Goal: Task Accomplishment & Management: Use online tool/utility

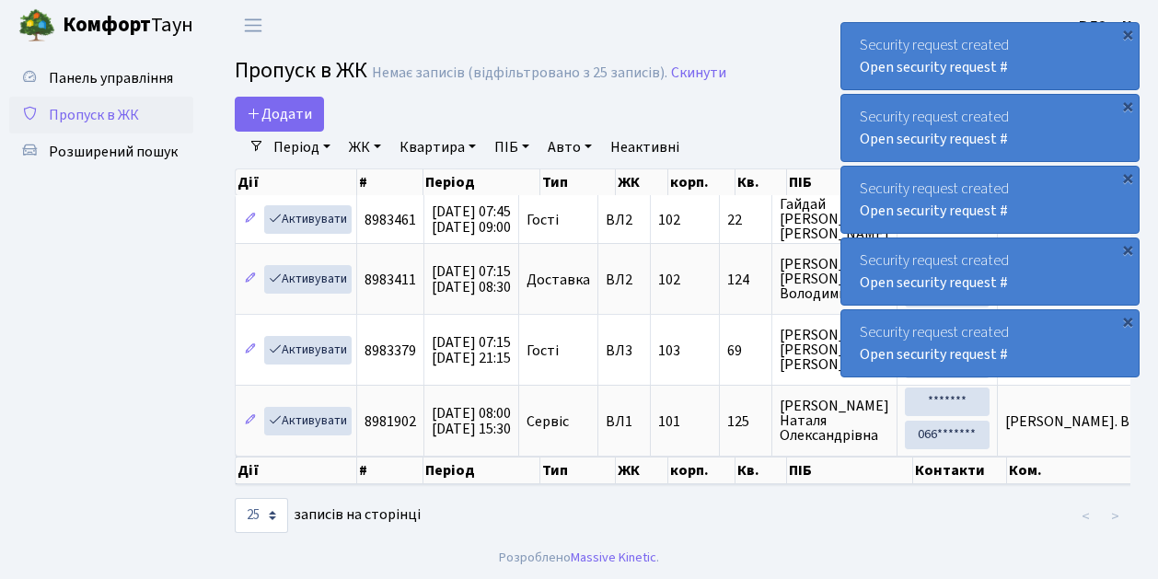
select select "25"
click at [92, 218] on ul "Панель управління Пропуск в ЖК Розширений пошук" at bounding box center [101, 293] width 184 height 466
click at [94, 118] on span "Пропуск в ЖК" at bounding box center [94, 115] width 90 height 20
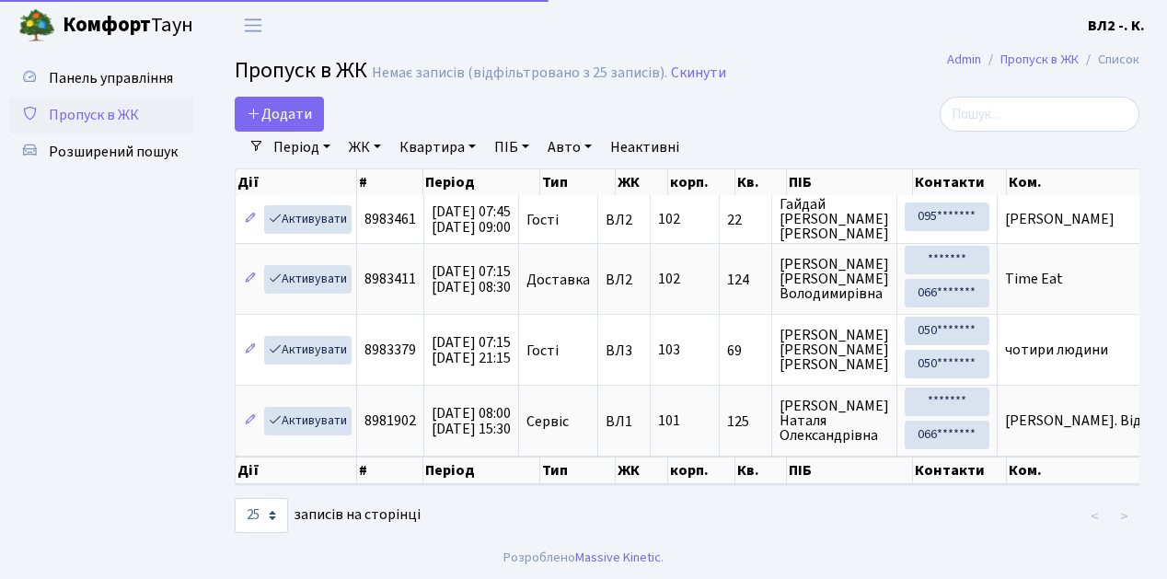
select select "25"
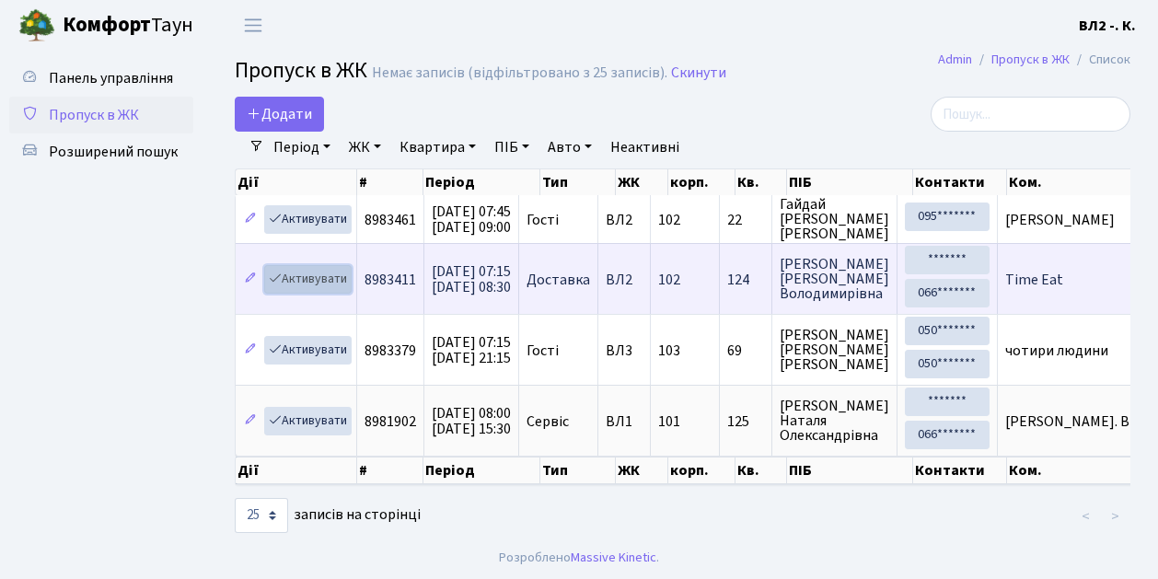
click at [318, 279] on link "Активувати" at bounding box center [307, 279] width 87 height 29
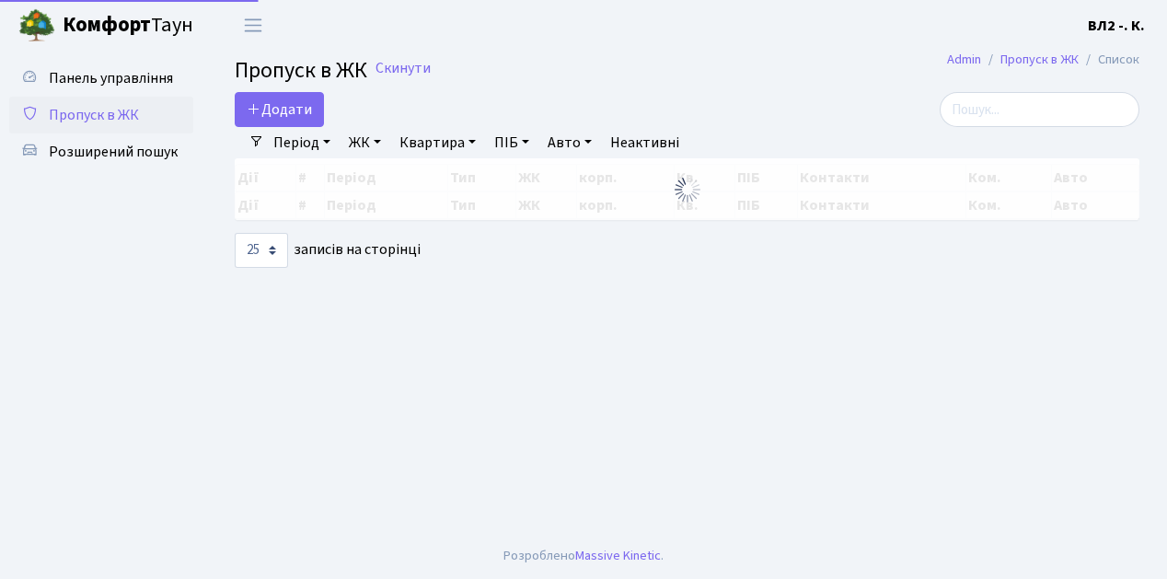
select select "25"
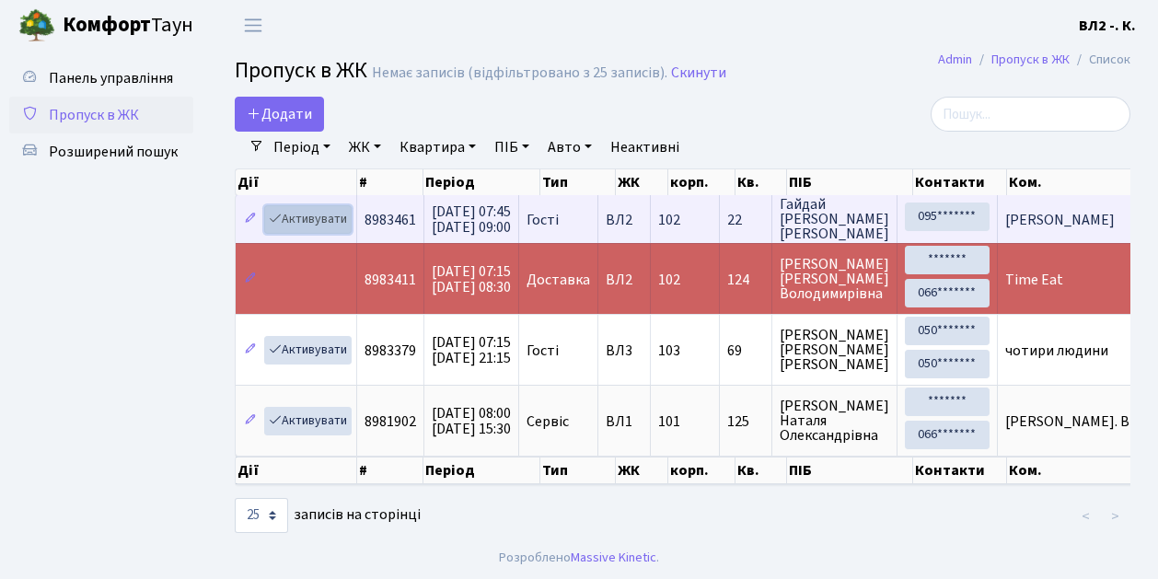
click at [306, 220] on link "Активувати" at bounding box center [307, 219] width 87 height 29
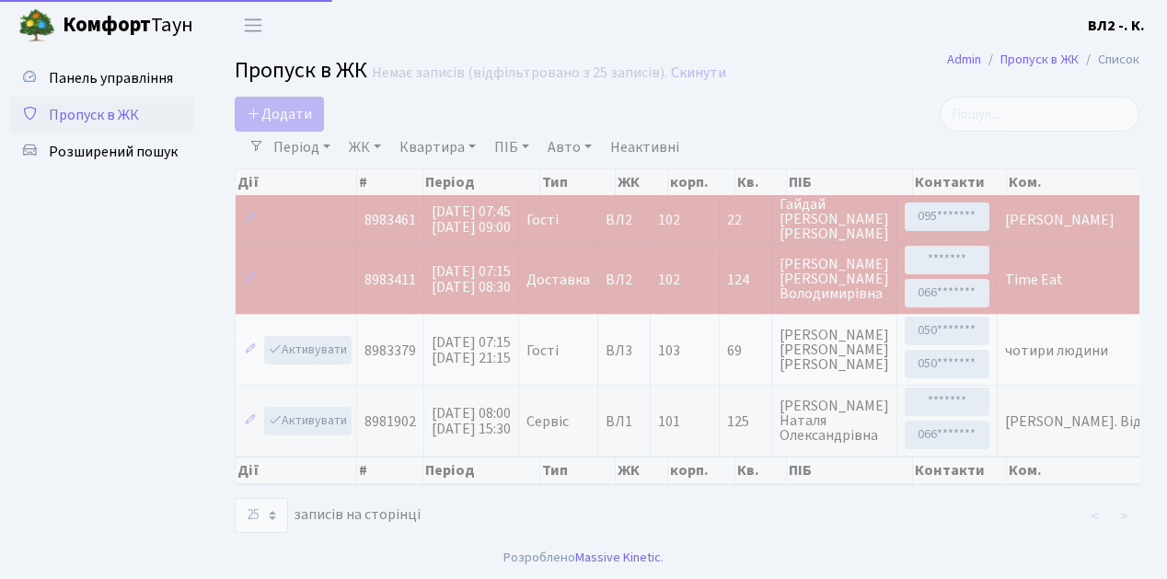
select select "25"
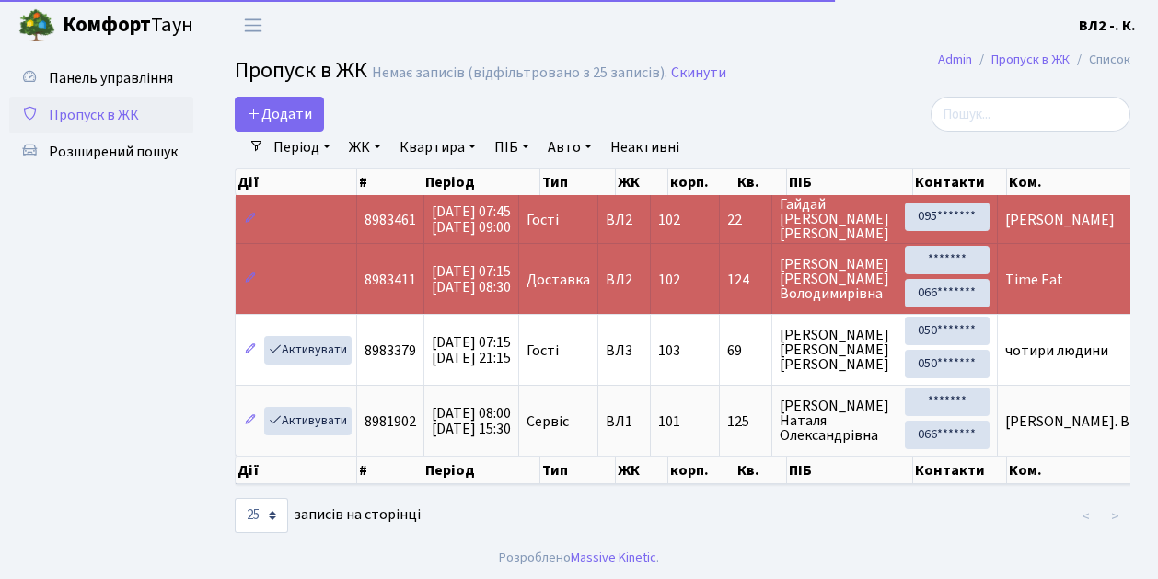
click at [1061, 221] on span "[PERSON_NAME]" at bounding box center [1060, 220] width 110 height 20
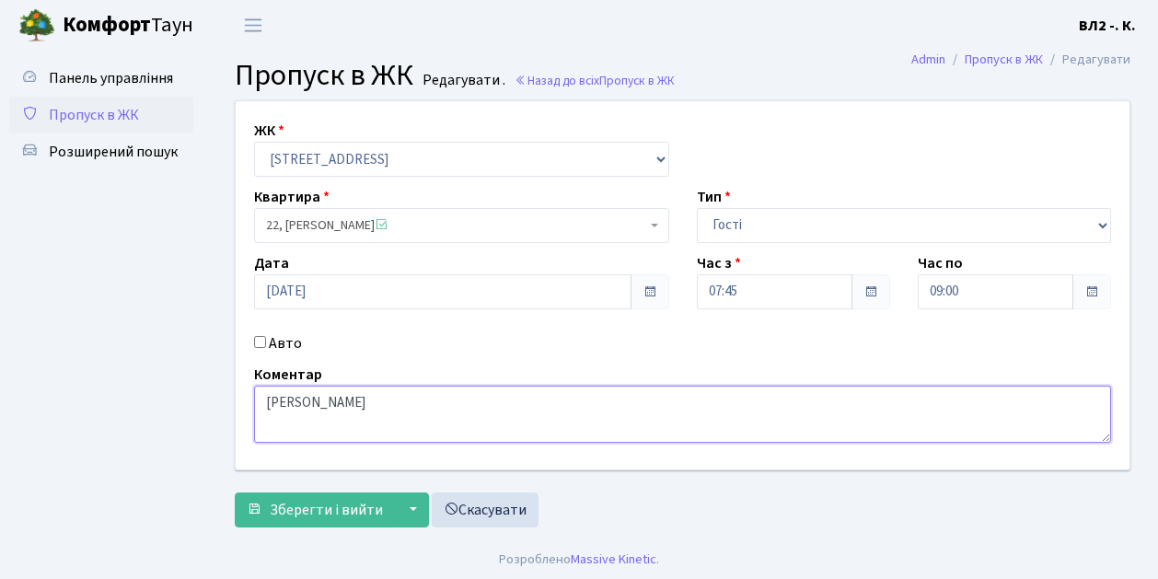
drag, startPoint x: 383, startPoint y: 407, endPoint x: 248, endPoint y: 403, distance: 135.4
click at [248, 403] on div "Коментар Ольга Пальшина" at bounding box center [682, 403] width 885 height 79
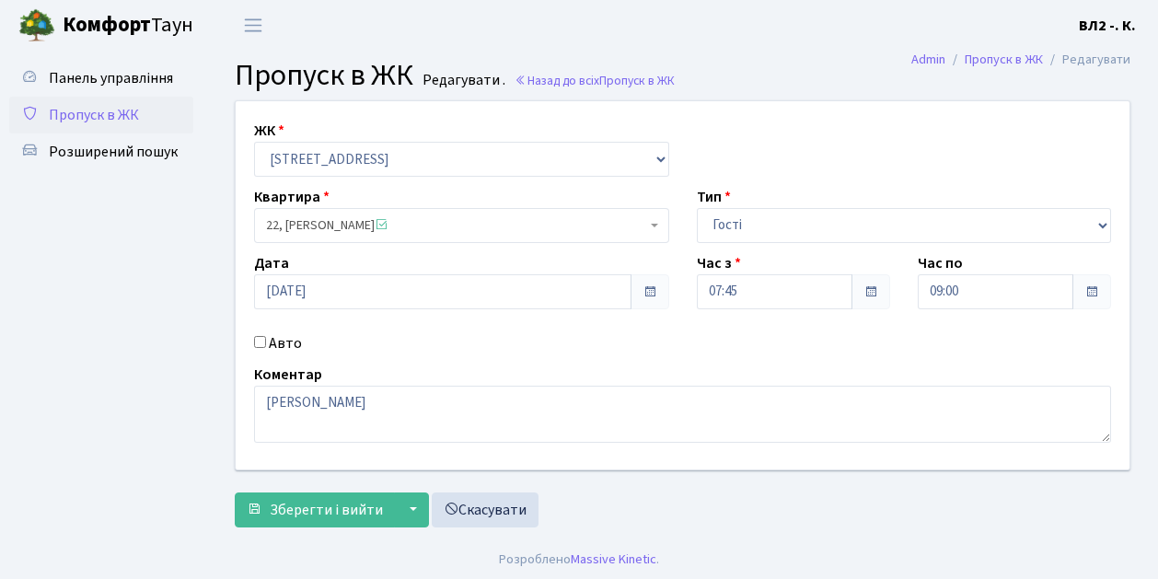
click at [98, 118] on span "Пропуск в ЖК" at bounding box center [94, 115] width 90 height 20
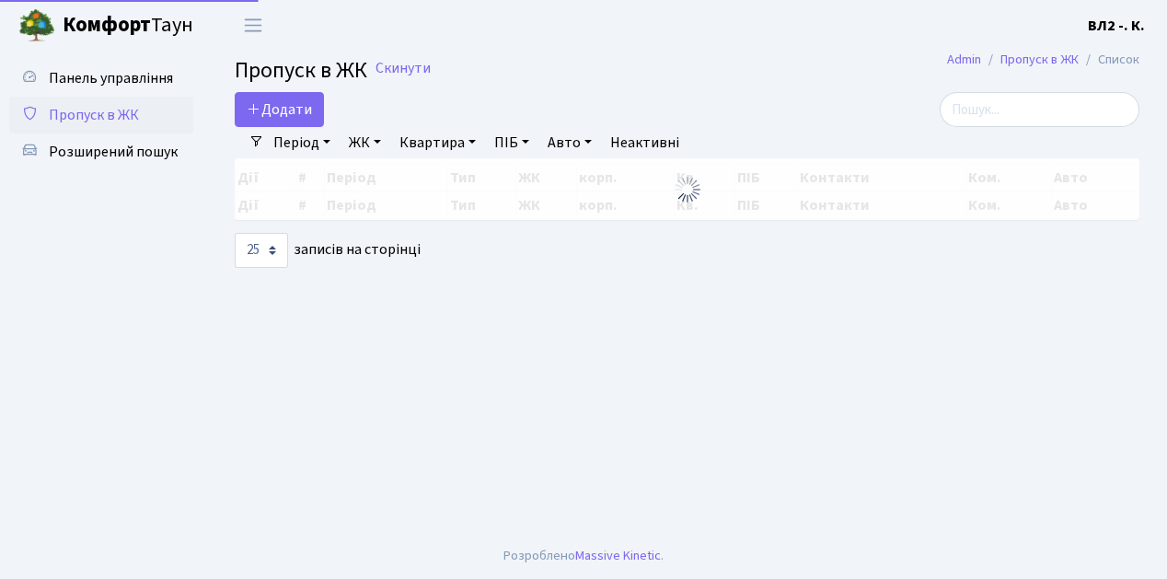
select select "25"
